Goal: Book appointment/travel/reservation

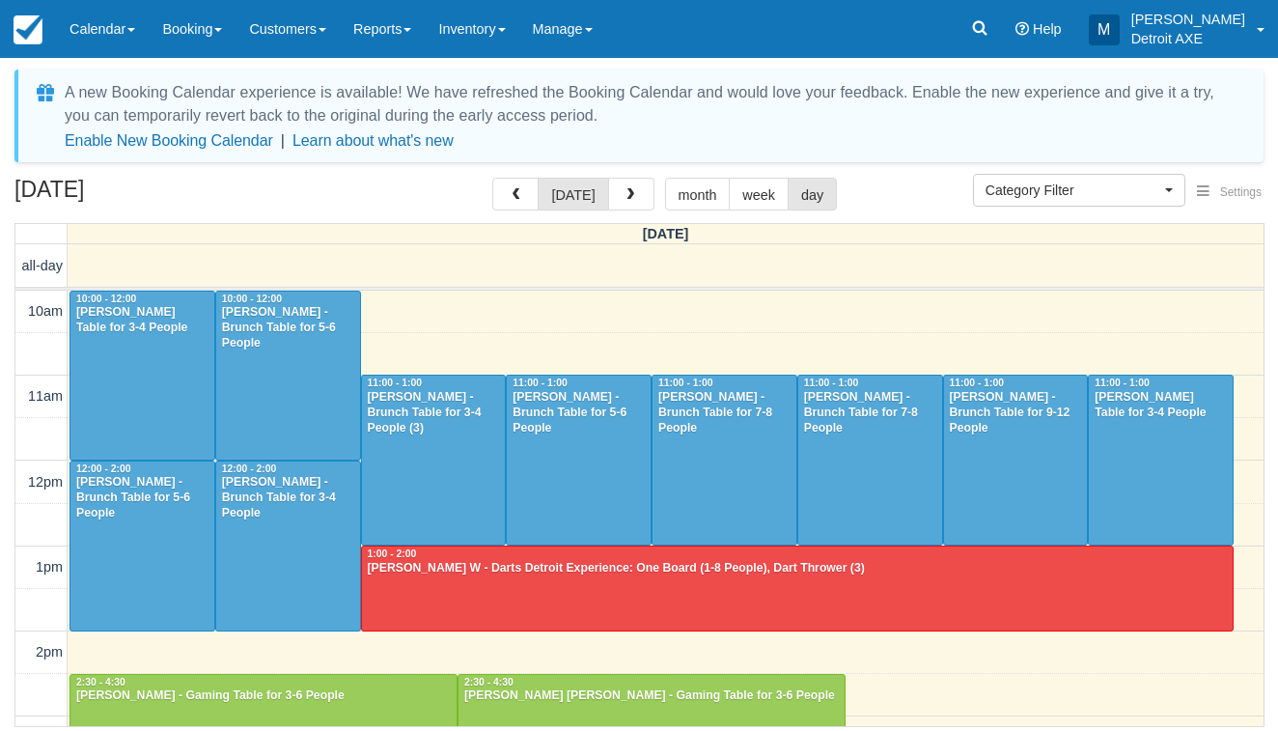
select select
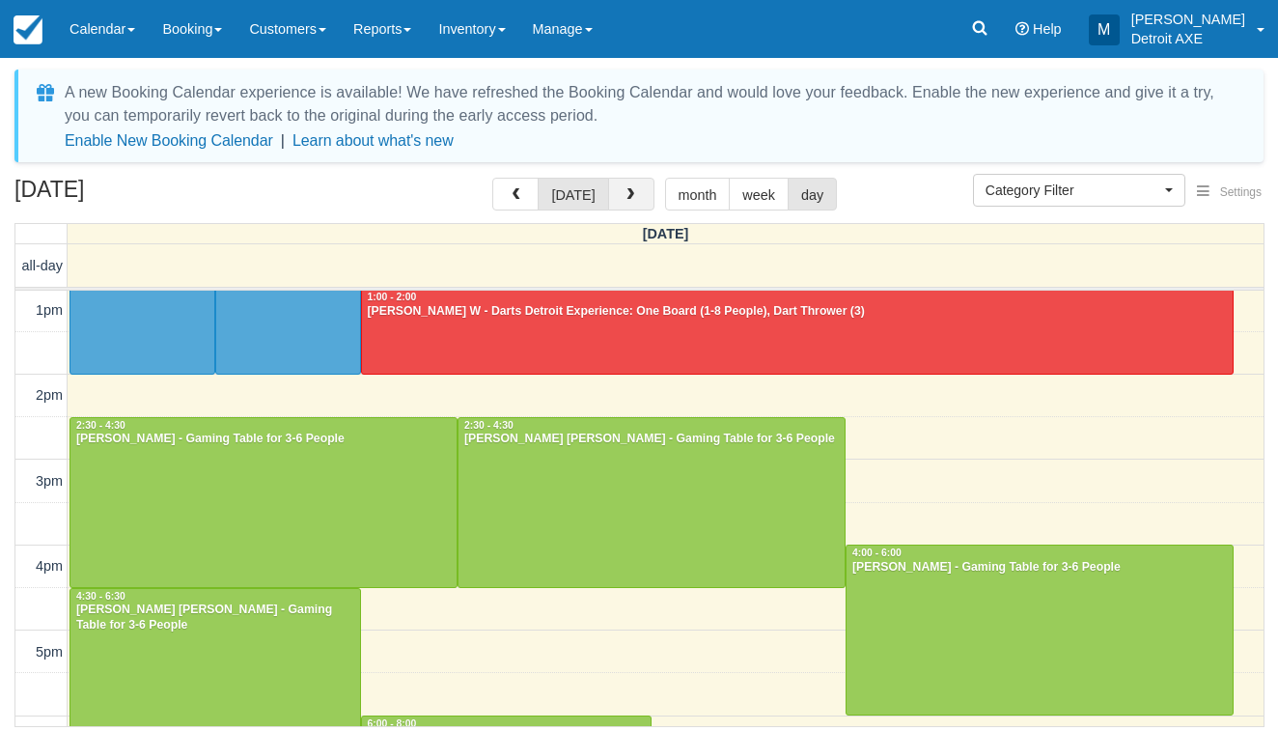
click at [608, 193] on button "button" at bounding box center [631, 194] width 46 height 33
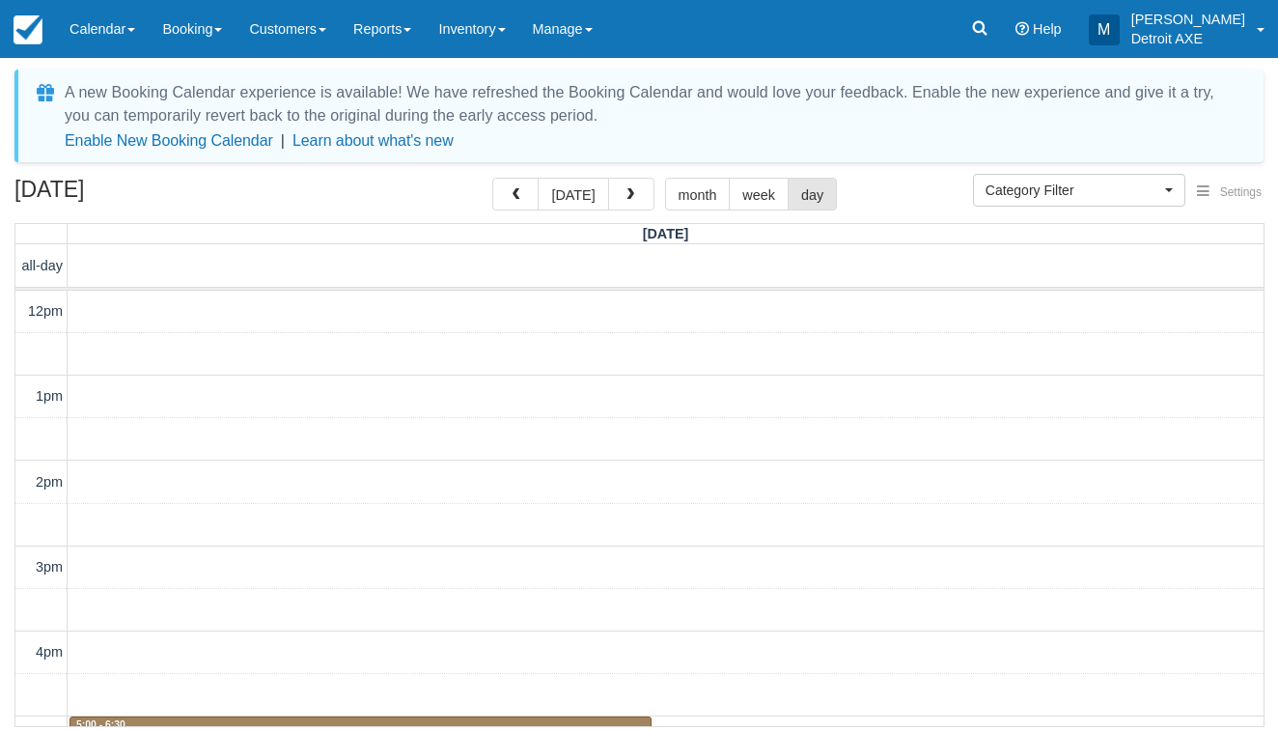
scroll to position [428, 0]
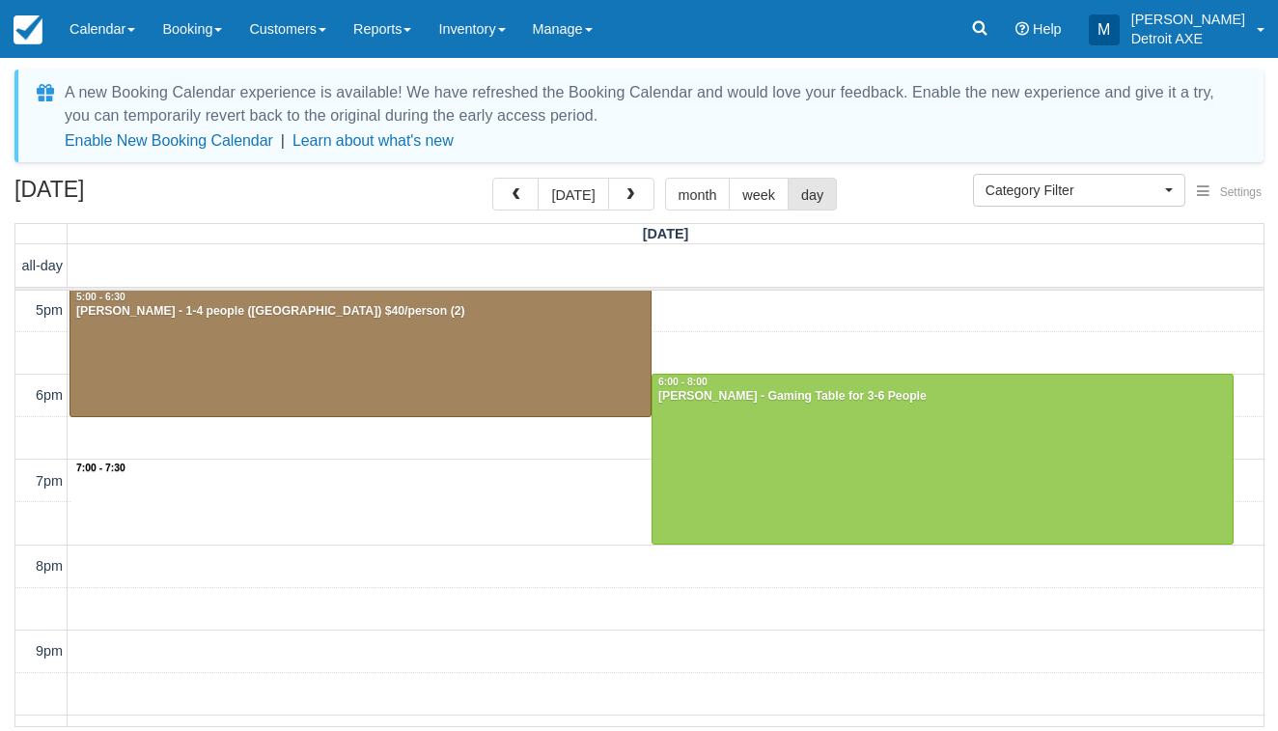
click at [511, 475] on div "12pm 1pm 2pm 3pm 4pm 5pm 6pm 7pm 8pm 9pm 10pm 11pm 7:00 - 7:30 5:00 - 6:30 Marc…" at bounding box center [639, 353] width 1248 height 980
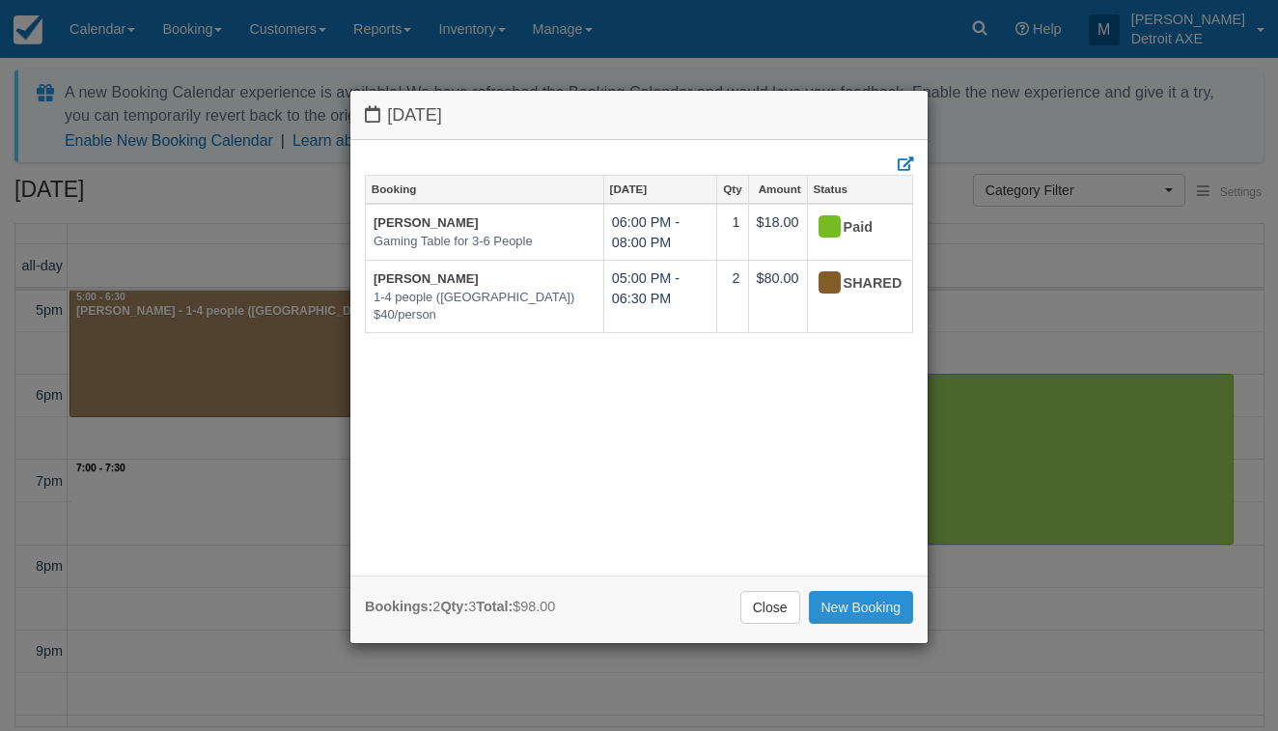
click at [855, 602] on link "New Booking" at bounding box center [861, 607] width 105 height 33
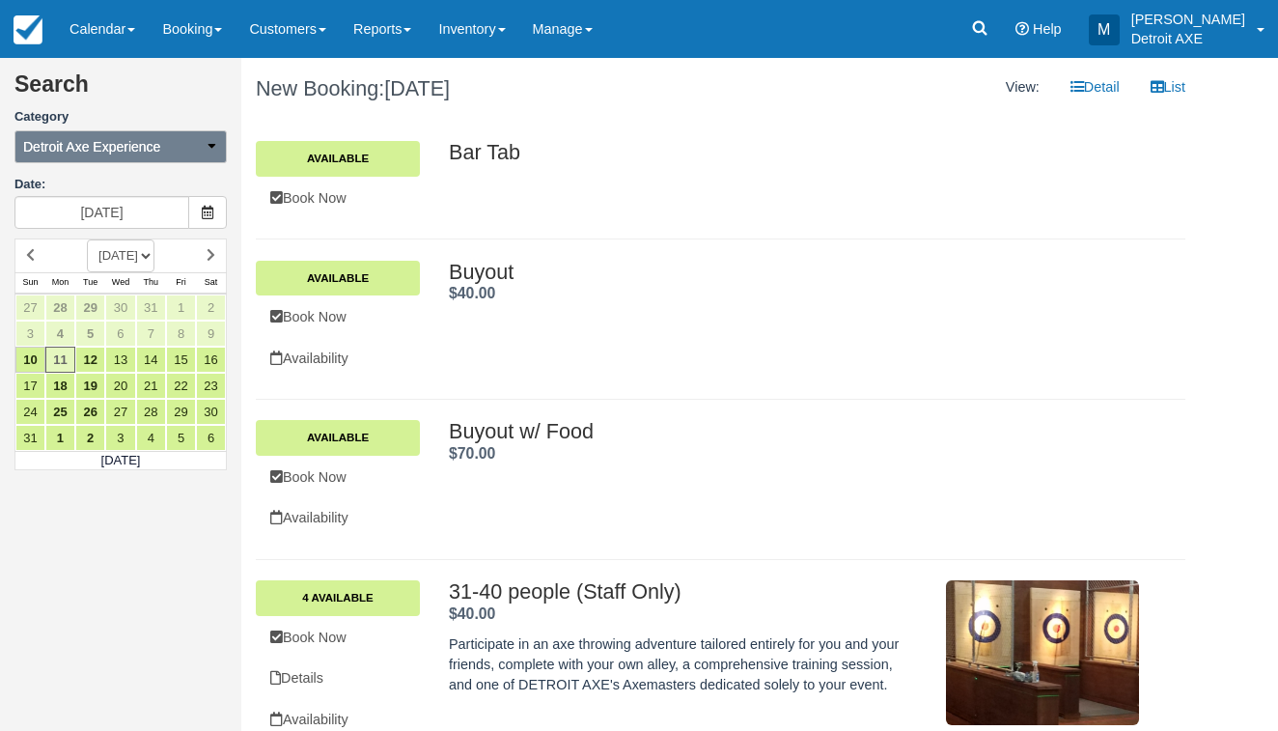
click at [177, 156] on button "Detroit Axe Experience" at bounding box center [120, 146] width 212 height 33
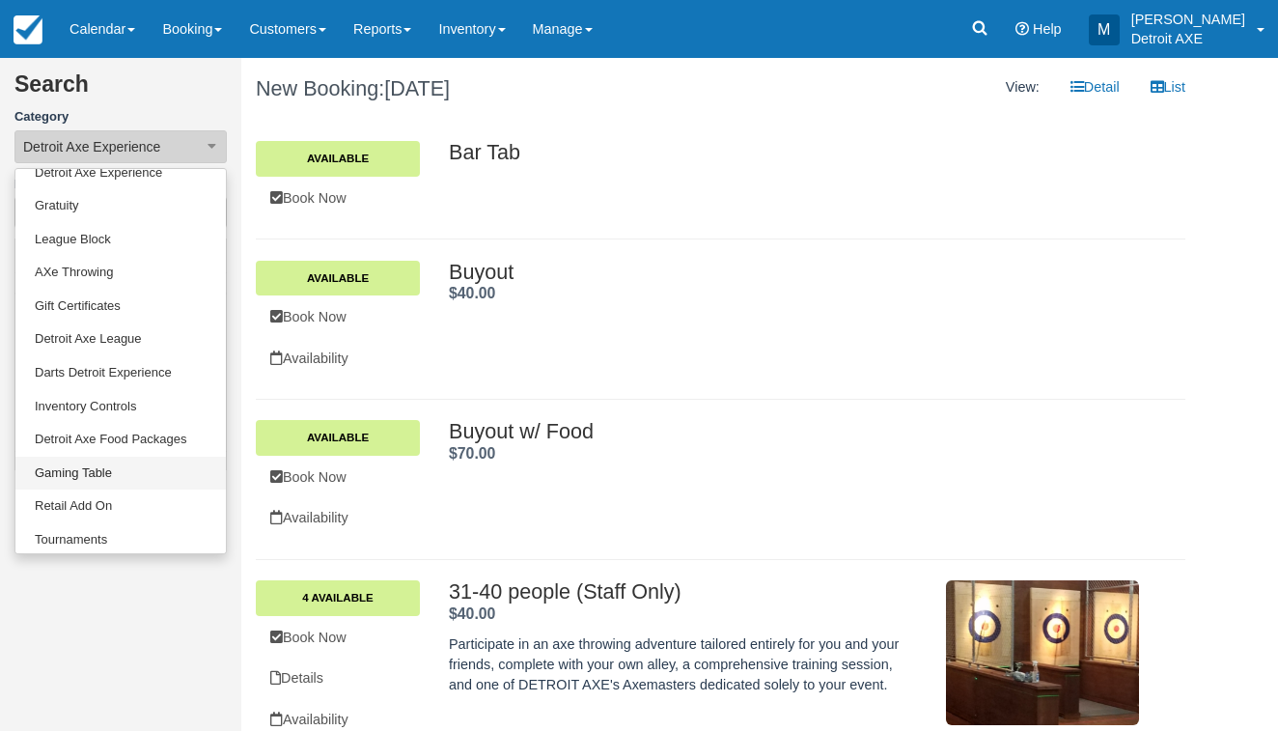
scroll to position [151, 0]
click at [123, 475] on link "Gaming Table" at bounding box center [120, 475] width 210 height 34
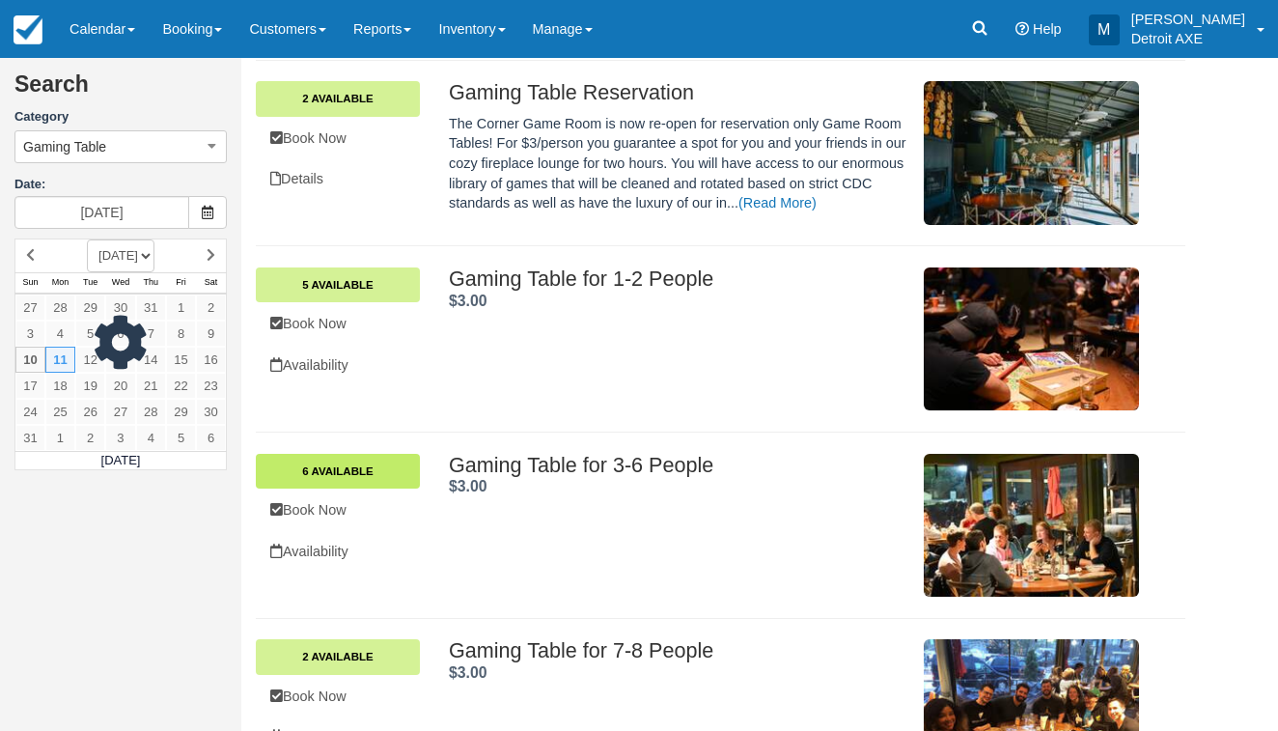
scroll to position [224, 0]
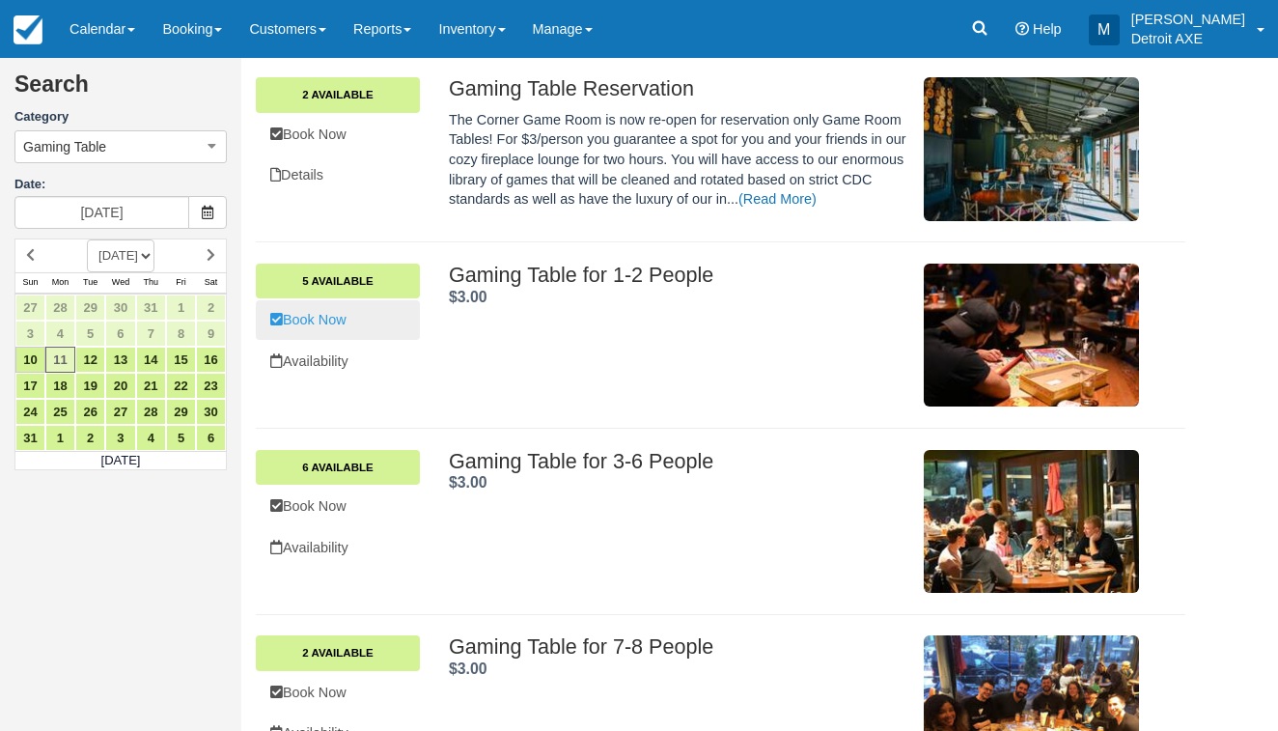
click at [368, 322] on link "Book Now" at bounding box center [338, 320] width 164 height 40
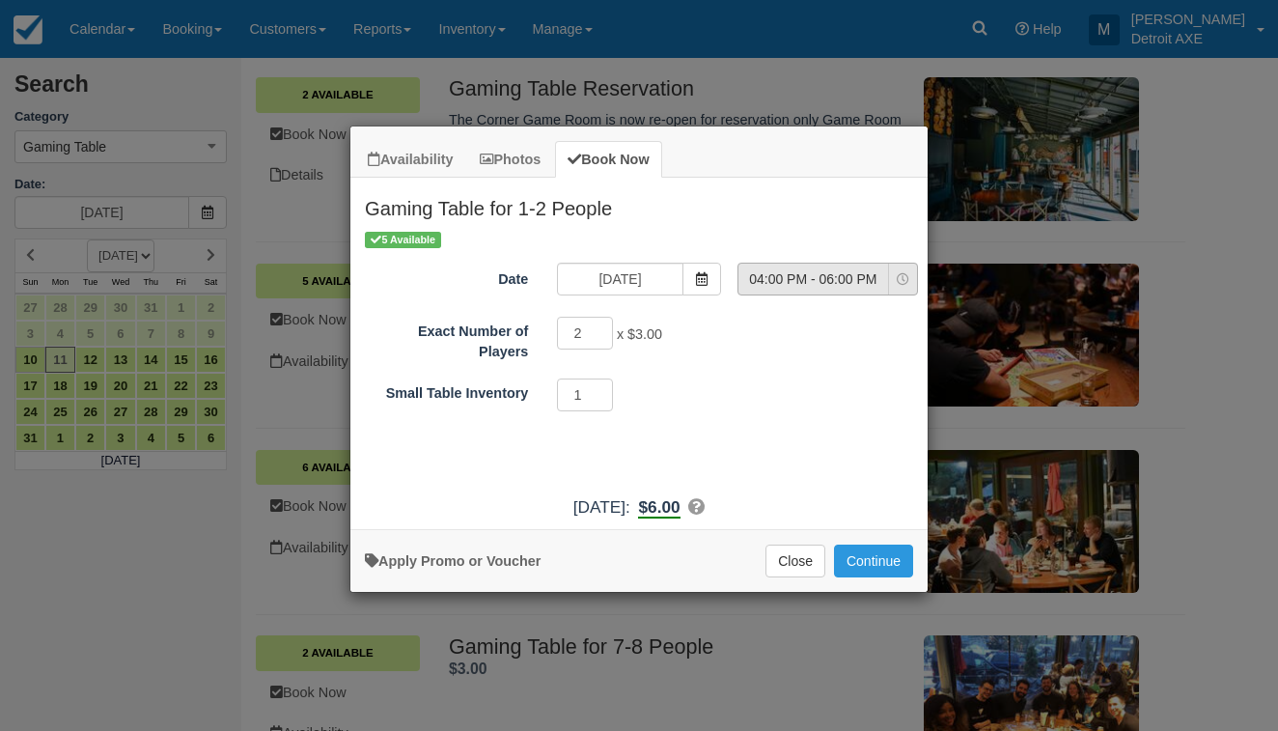
click at [816, 291] on button "04:00 PM - 06:00 PM" at bounding box center [828, 279] width 181 height 33
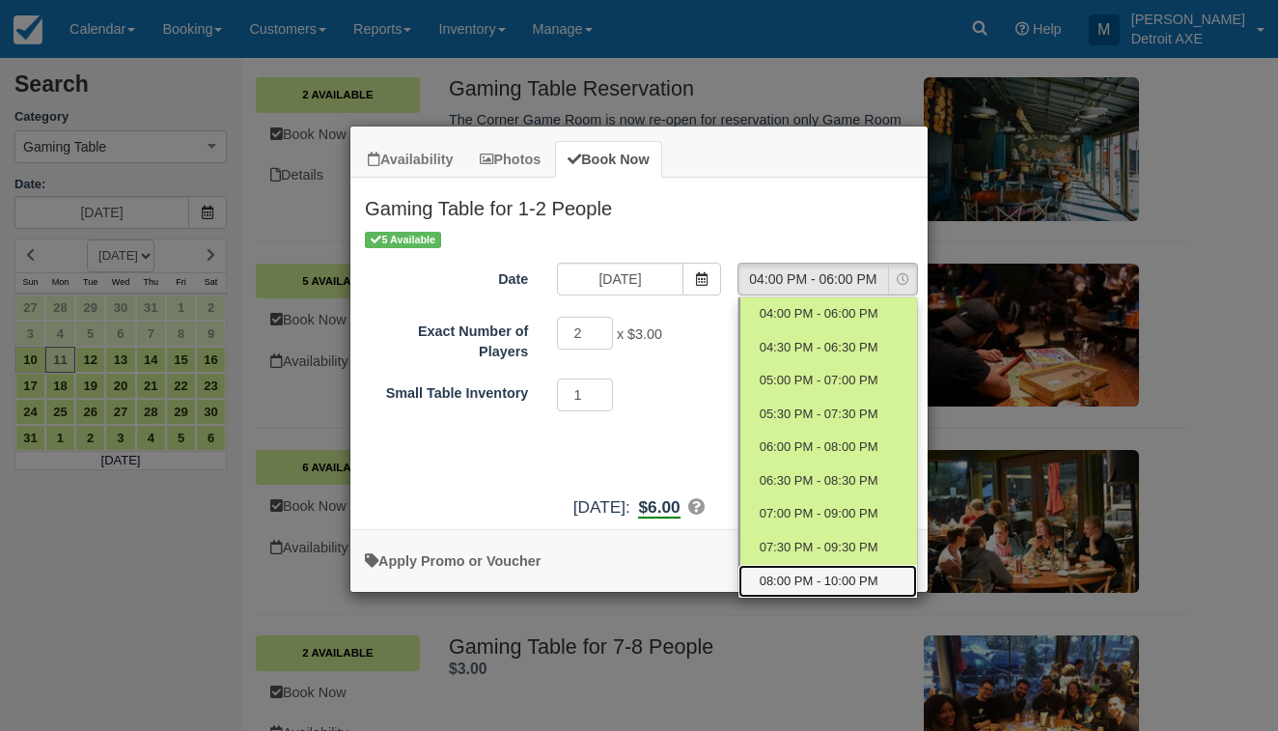
click at [823, 573] on span "08:00 PM - 10:00 PM" at bounding box center [819, 582] width 119 height 18
select select "8"
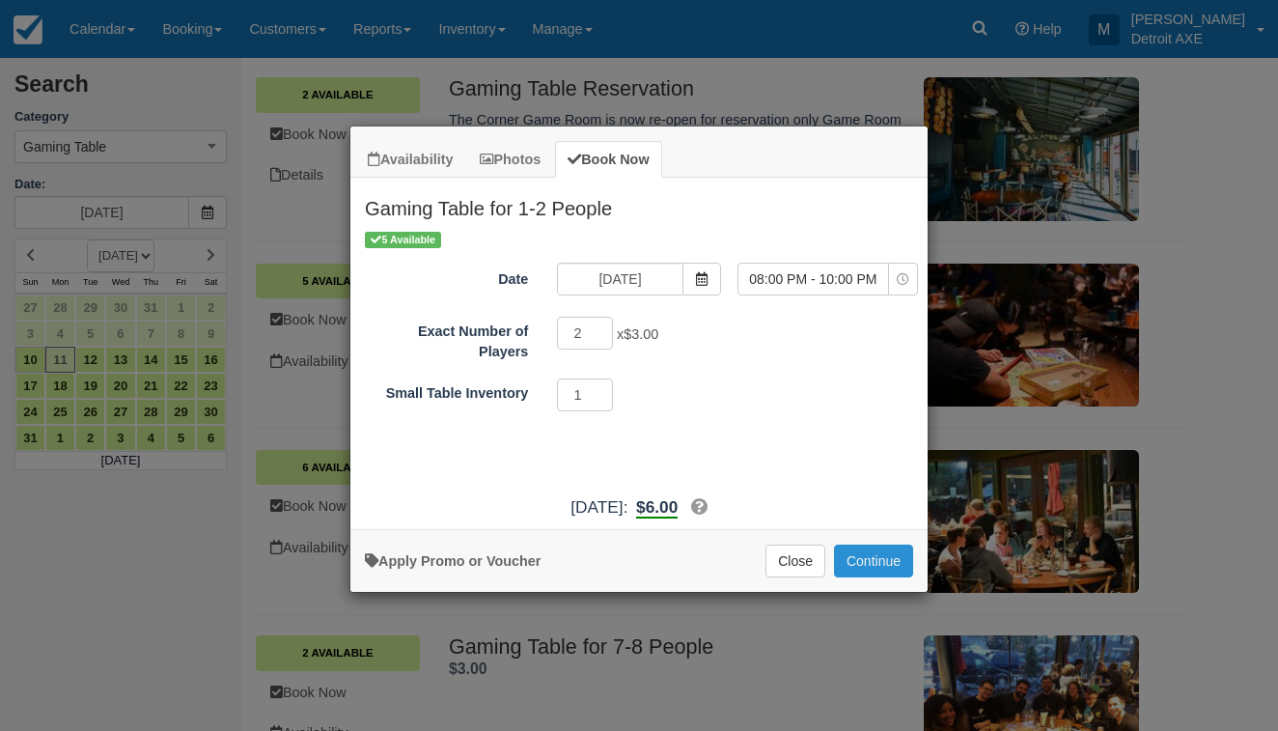
click at [909, 577] on button "Continue" at bounding box center [873, 561] width 79 height 33
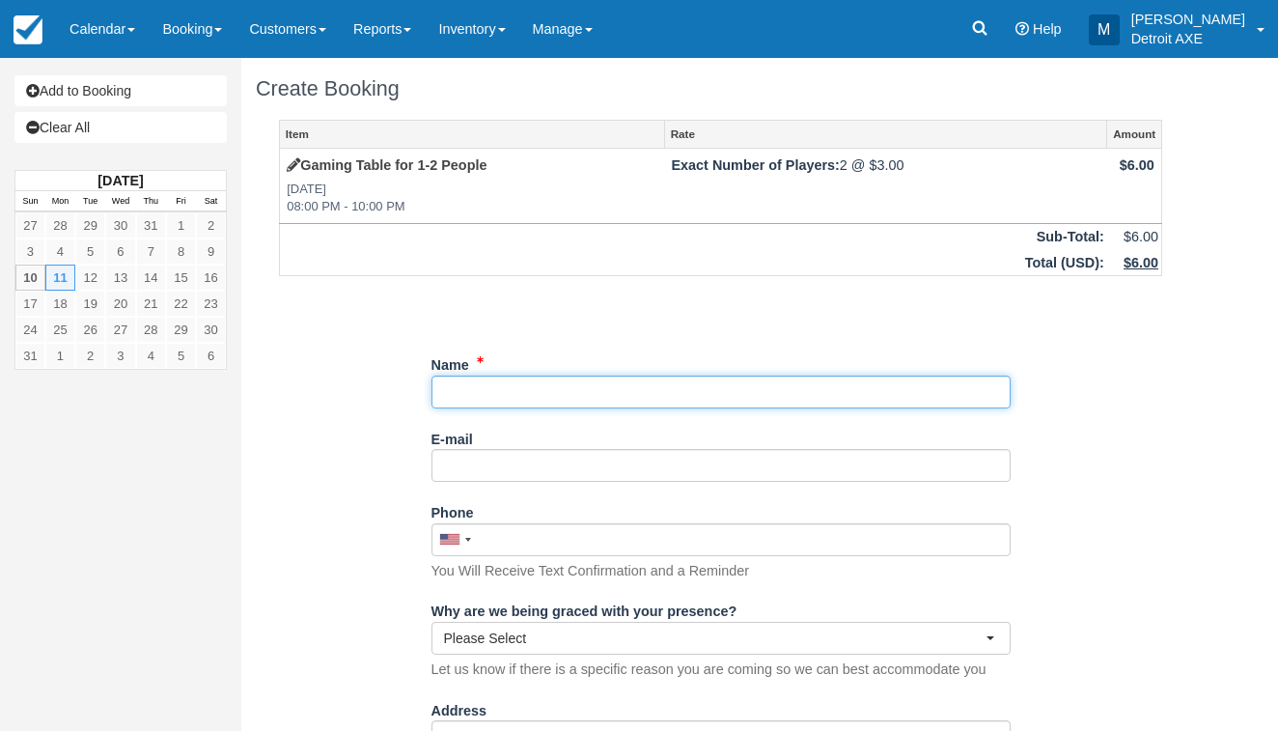
click at [659, 394] on input "Name" at bounding box center [721, 392] width 579 height 33
type input "[PERSON_NAME]"
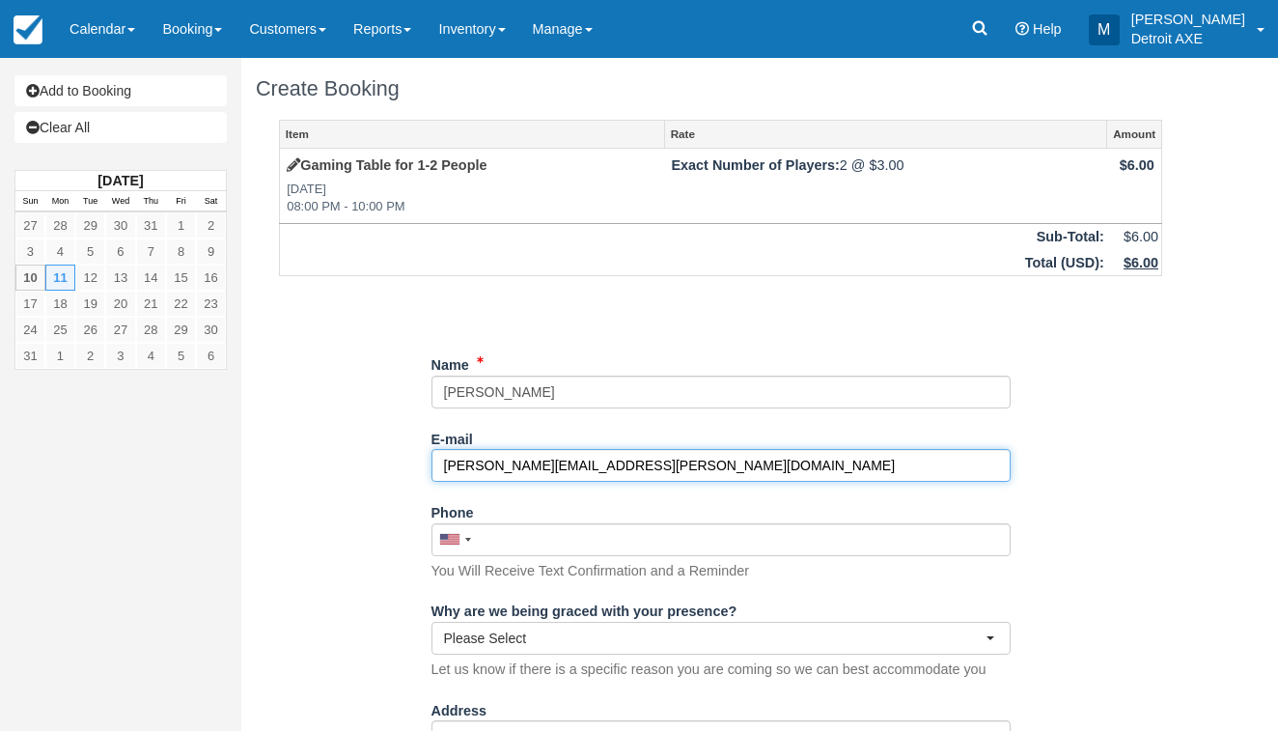
type input "[PERSON_NAME][EMAIL_ADDRESS][PERSON_NAME][DOMAIN_NAME]"
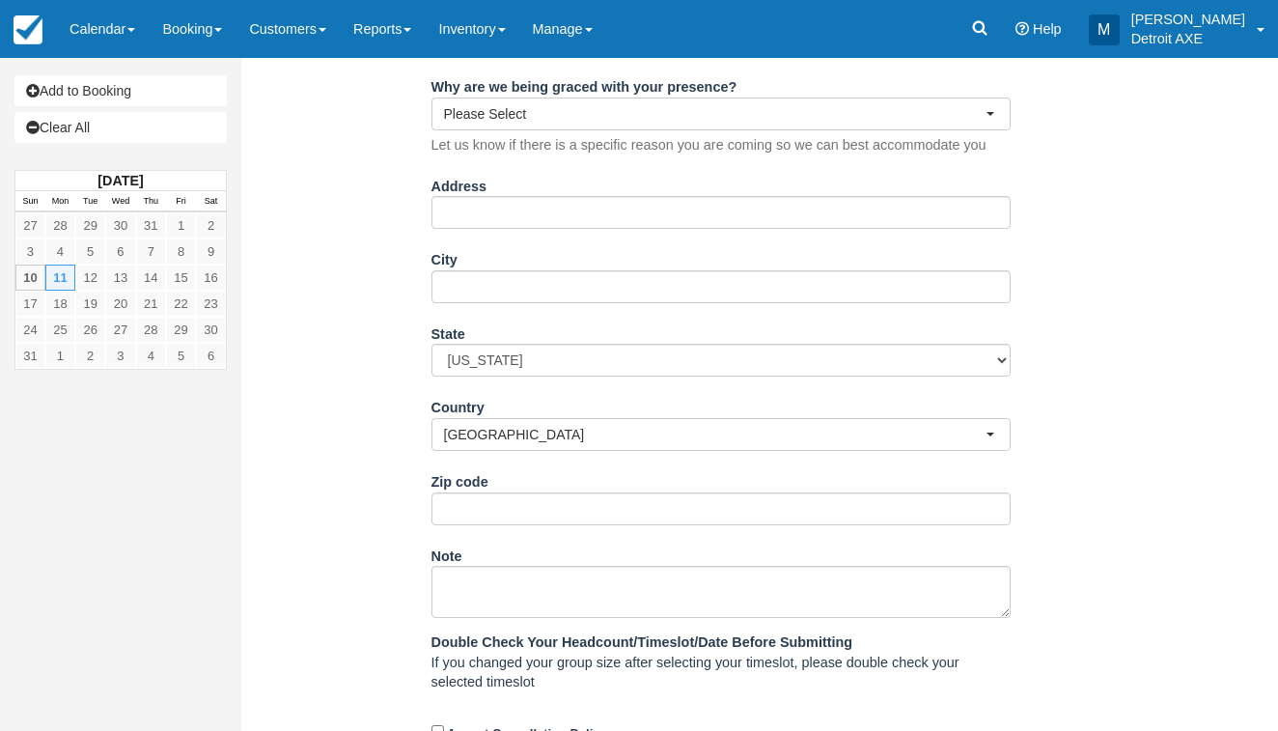
scroll to position [501, 0]
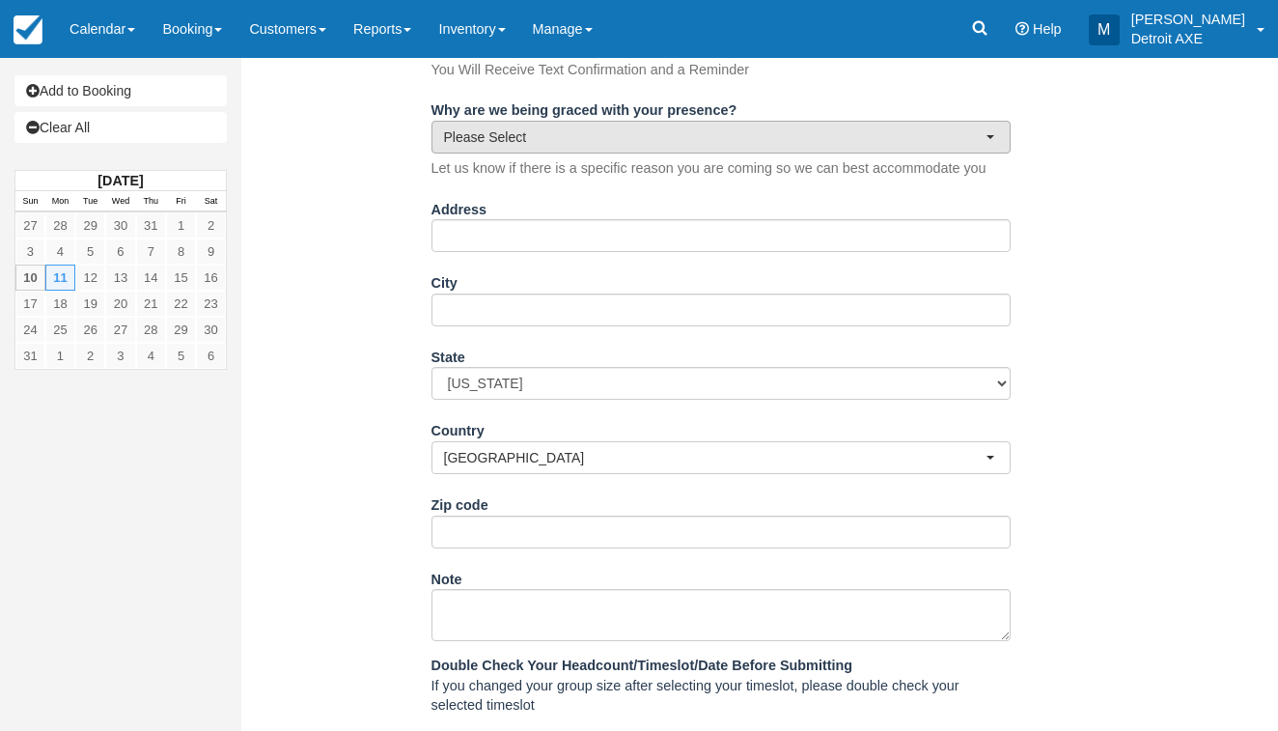
type input "(248) 320-7319"
click at [495, 137] on span "Please Select" at bounding box center [715, 136] width 542 height 19
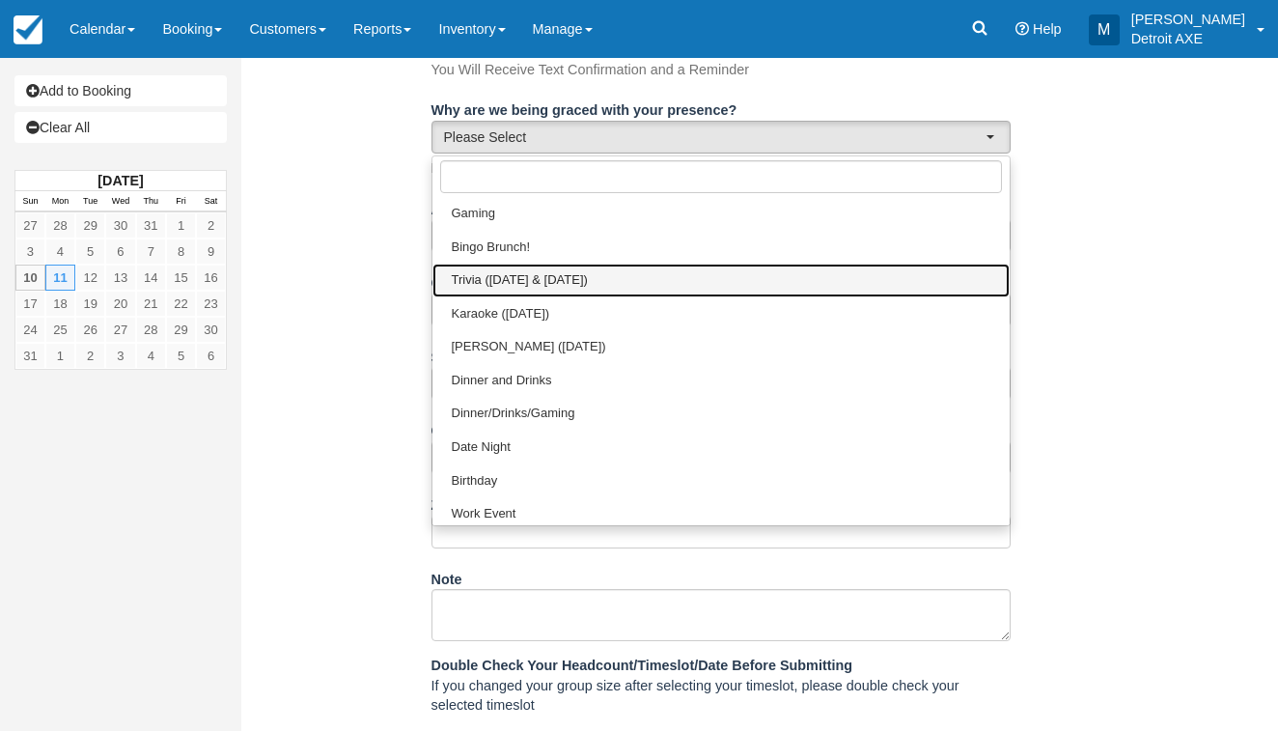
click at [486, 271] on span "Trivia (Monday & Thursday)" at bounding box center [520, 280] width 136 height 18
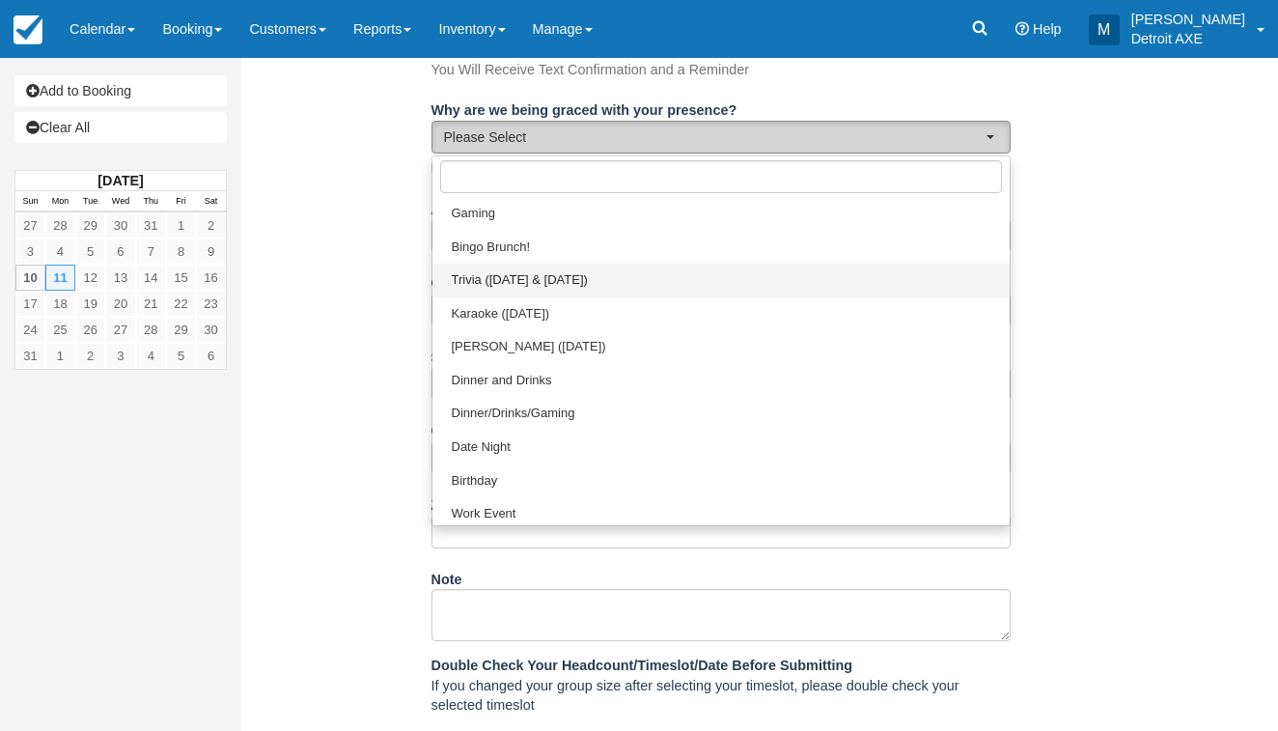
select select "Trivia (Monday & Thursday)"
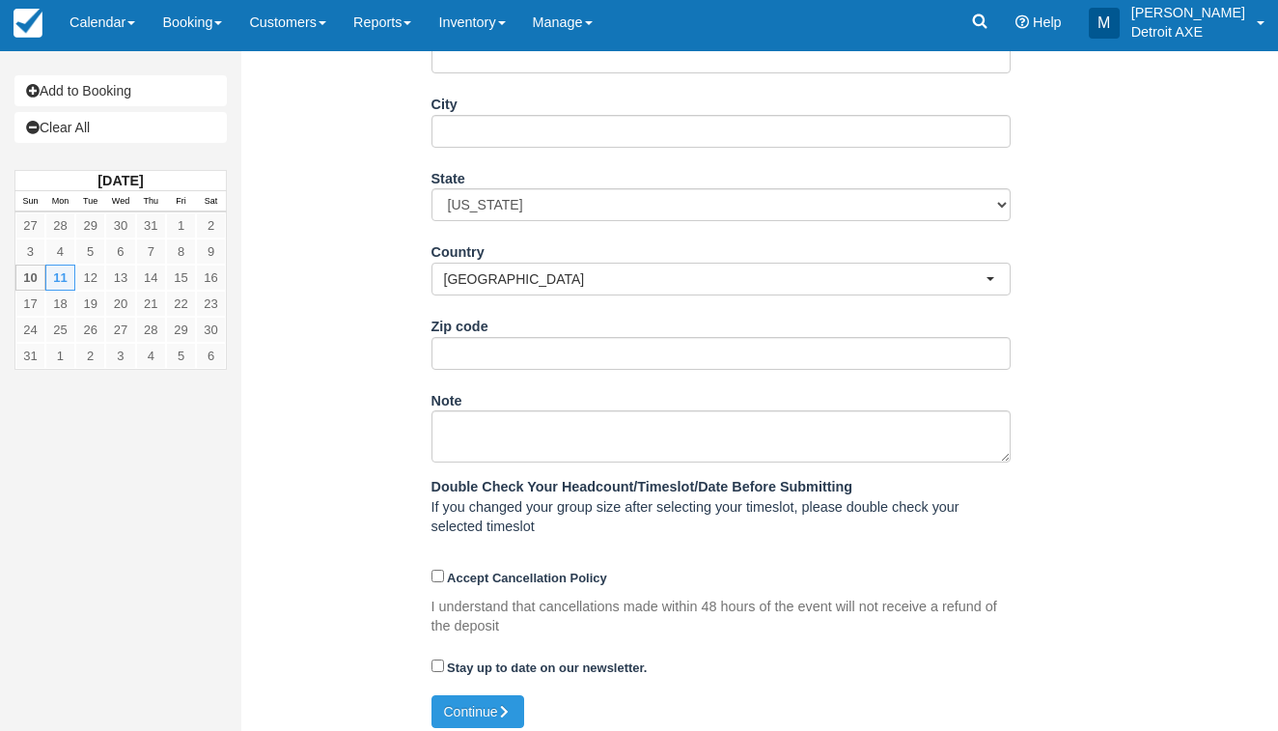
scroll to position [679, 0]
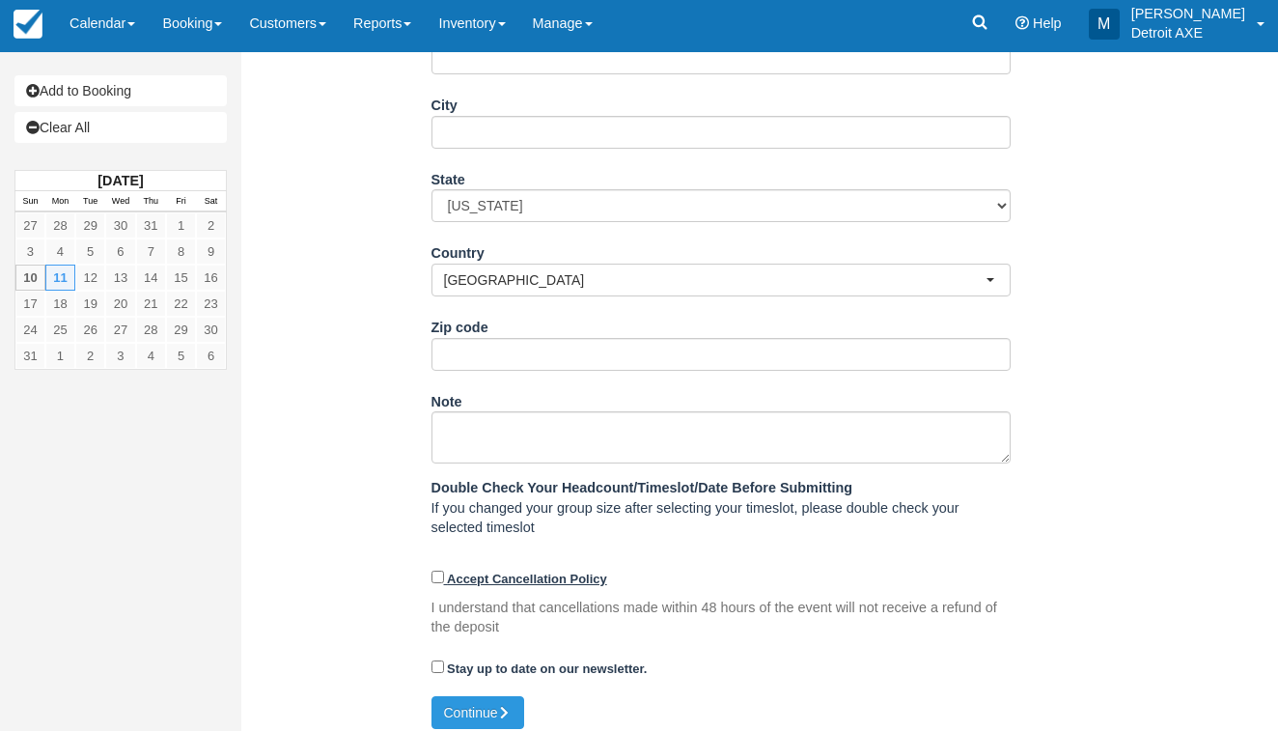
click at [434, 574] on label "Accept Cancellation Policy" at bounding box center [520, 579] width 176 height 14
click at [434, 574] on input "Accept Cancellation Policy" at bounding box center [438, 577] width 13 height 13
checkbox input "true"
click at [450, 700] on button "Continue" at bounding box center [478, 712] width 93 height 33
type input "+12483207319"
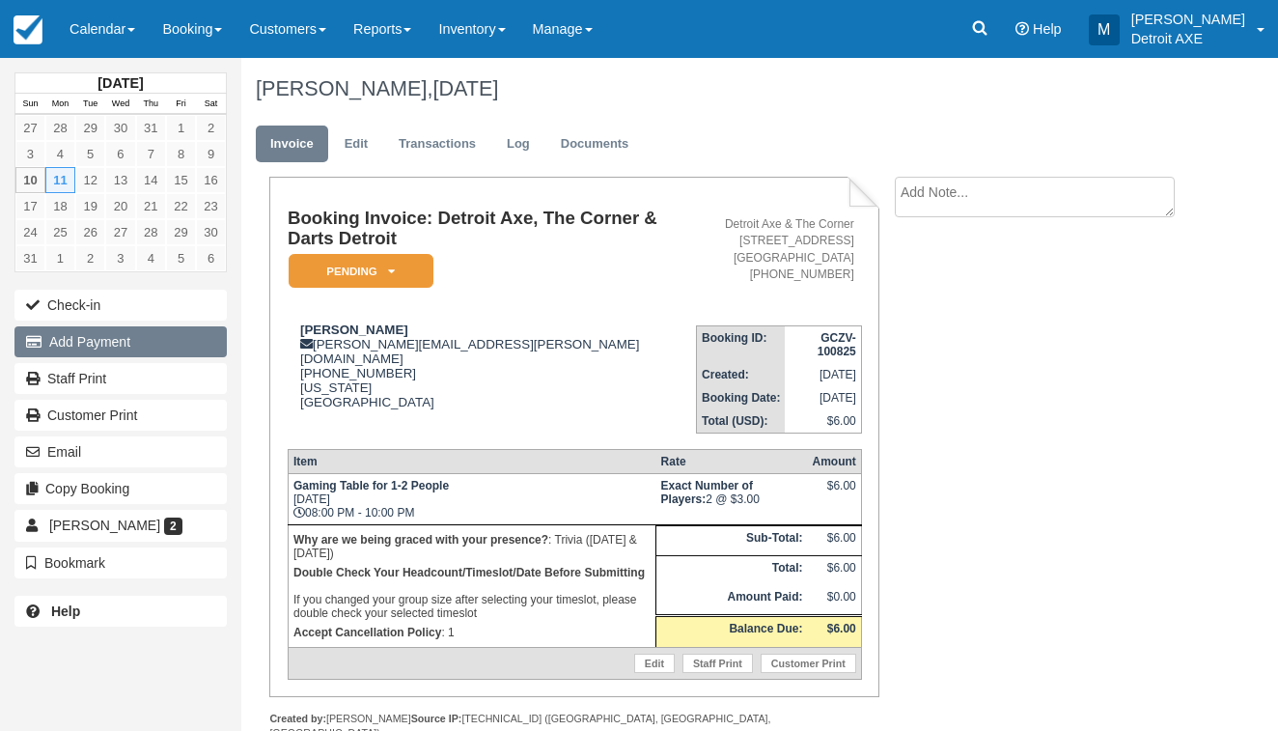
click at [164, 336] on button "Add Payment" at bounding box center [120, 341] width 212 height 31
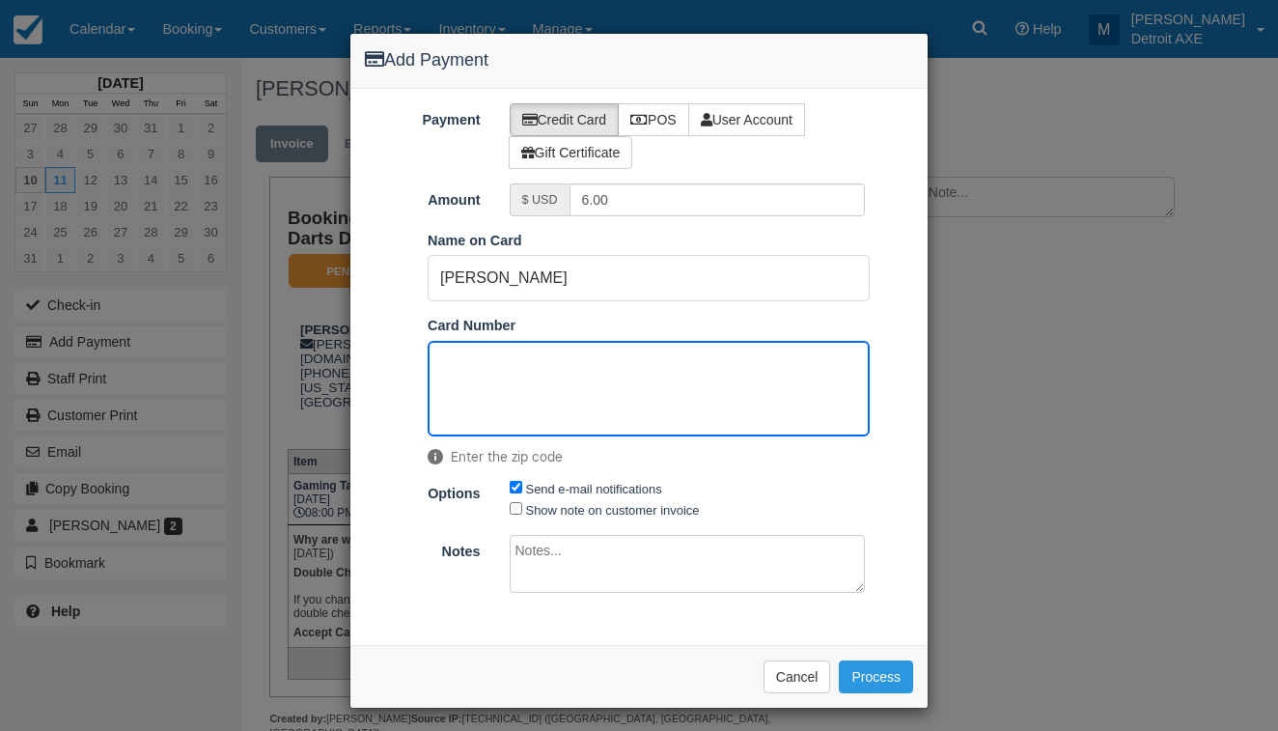
scroll to position [66, 0]
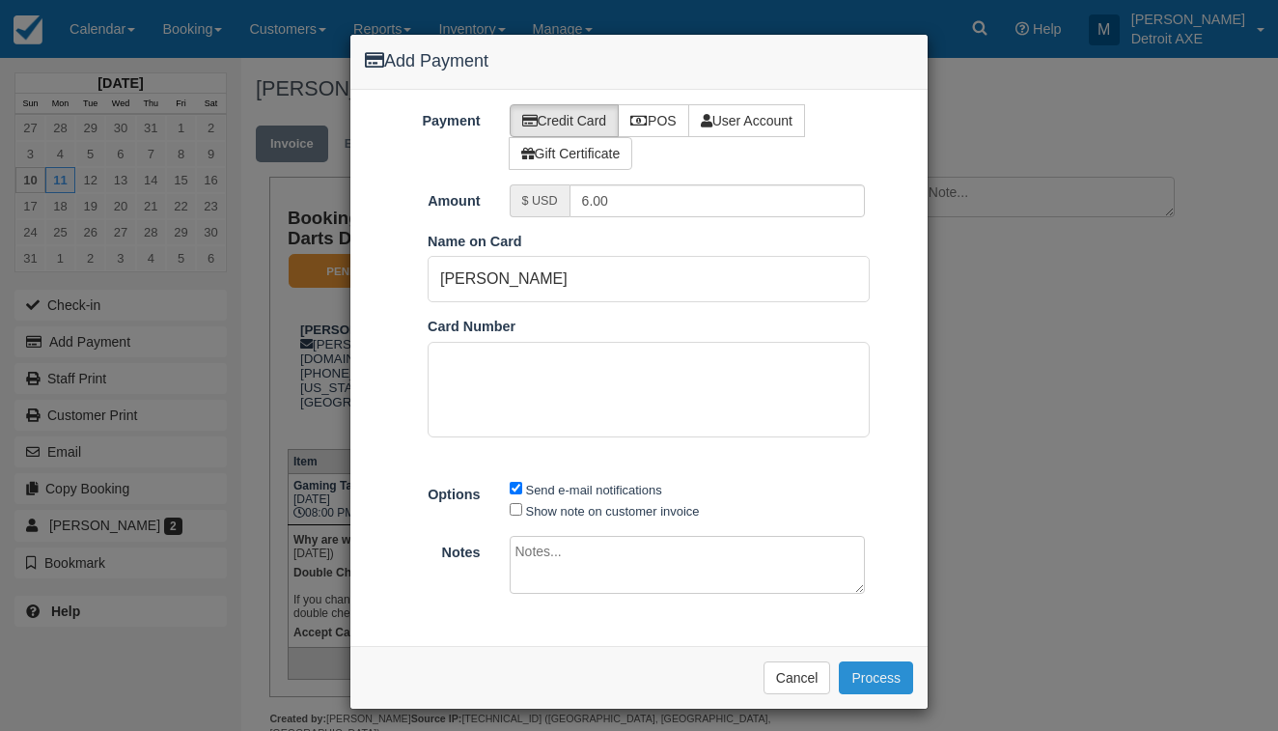
click at [870, 680] on button "Process" at bounding box center [876, 677] width 74 height 33
